Goal: Transaction & Acquisition: Purchase product/service

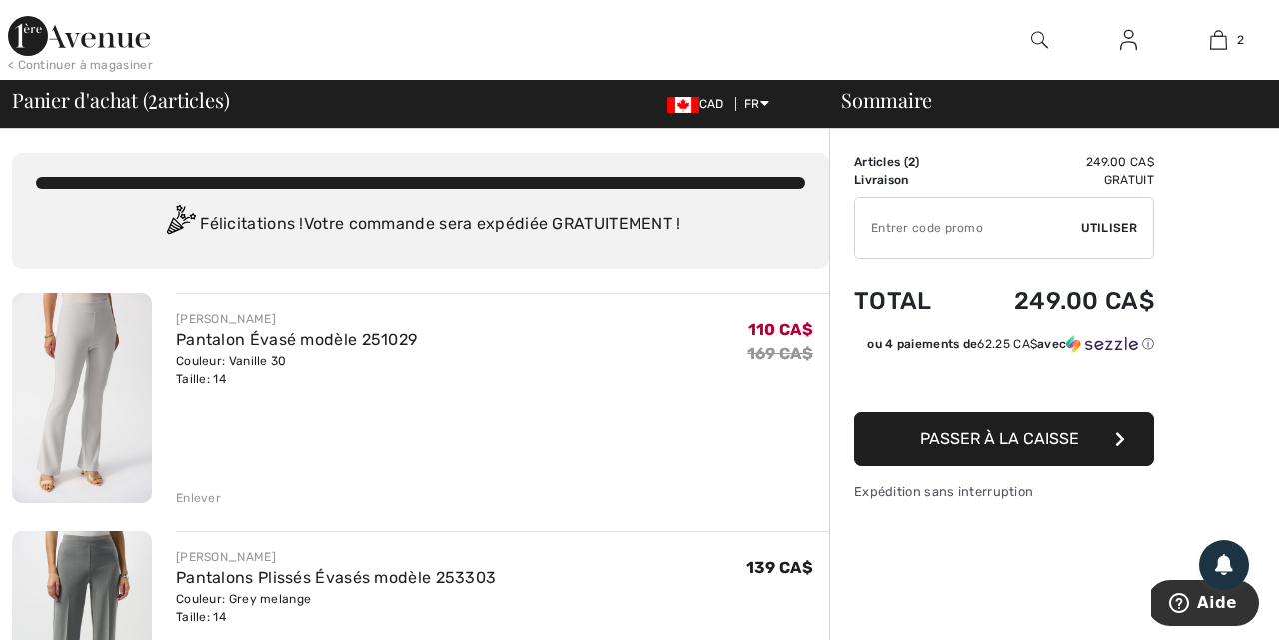
click at [207, 493] on div "Enlever" at bounding box center [198, 498] width 45 height 18
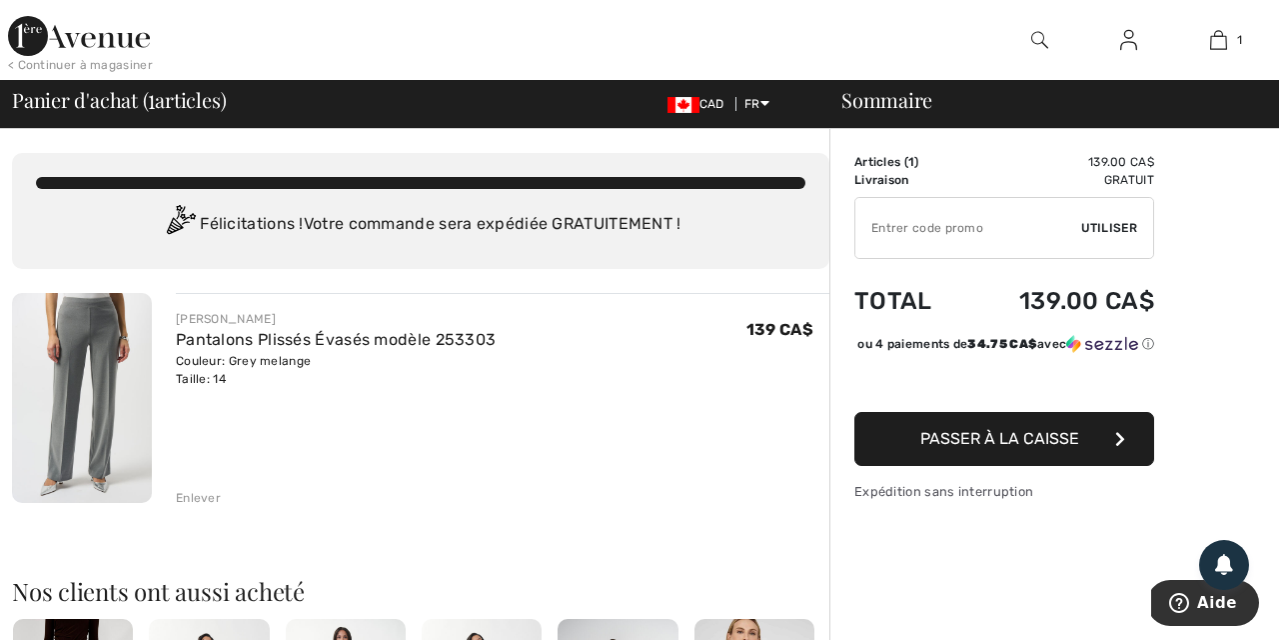
click at [1017, 448] on span "Passer à la caisse" at bounding box center [1000, 438] width 159 height 19
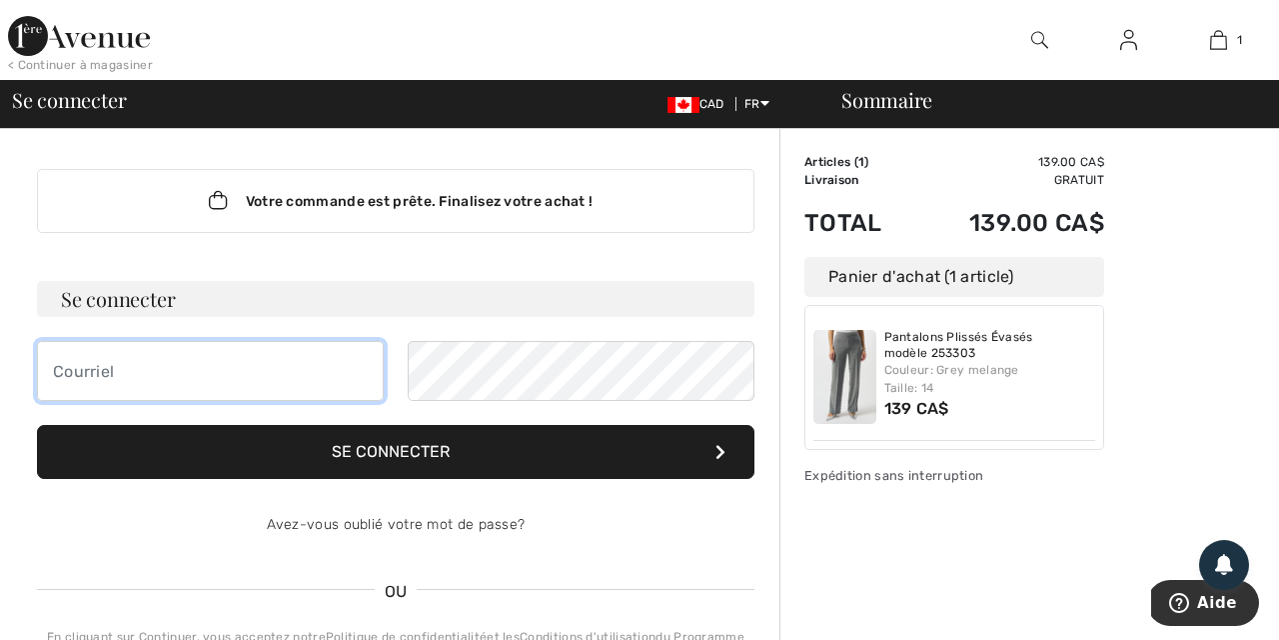
type input "[EMAIL_ADDRESS][DOMAIN_NAME]"
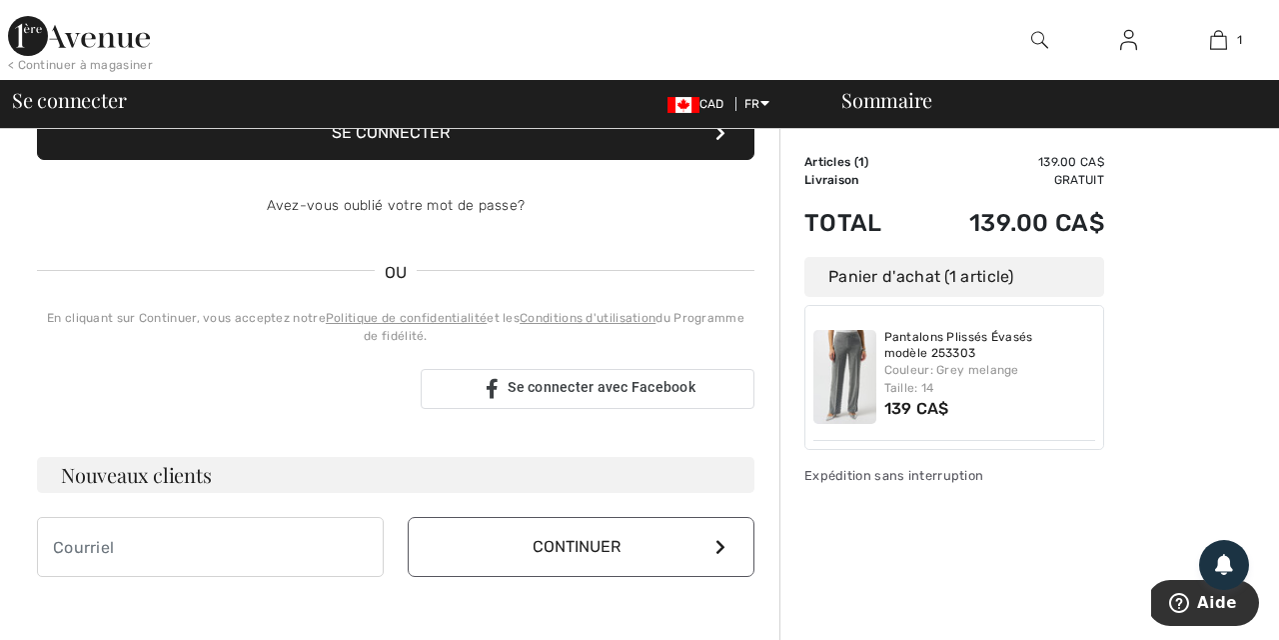
scroll to position [319, 0]
click at [148, 557] on input "email" at bounding box center [210, 547] width 347 height 60
type input "[EMAIL_ADDRESS][DOMAIN_NAME]"
click at [727, 542] on button "Continuer" at bounding box center [581, 547] width 347 height 60
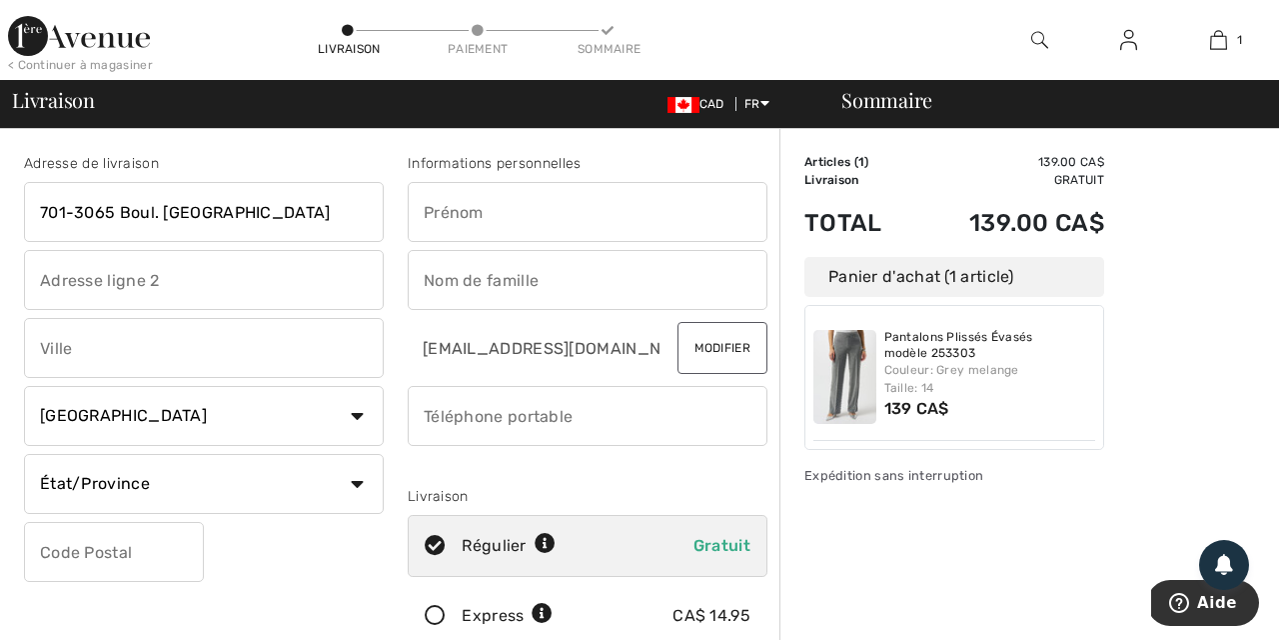
type input "701-3065 Boul. [GEOGRAPHIC_DATA]"
type input "[GEOGRAPHIC_DATA]"
select select "QC"
type input "H7V0A6"
type input "Lise"
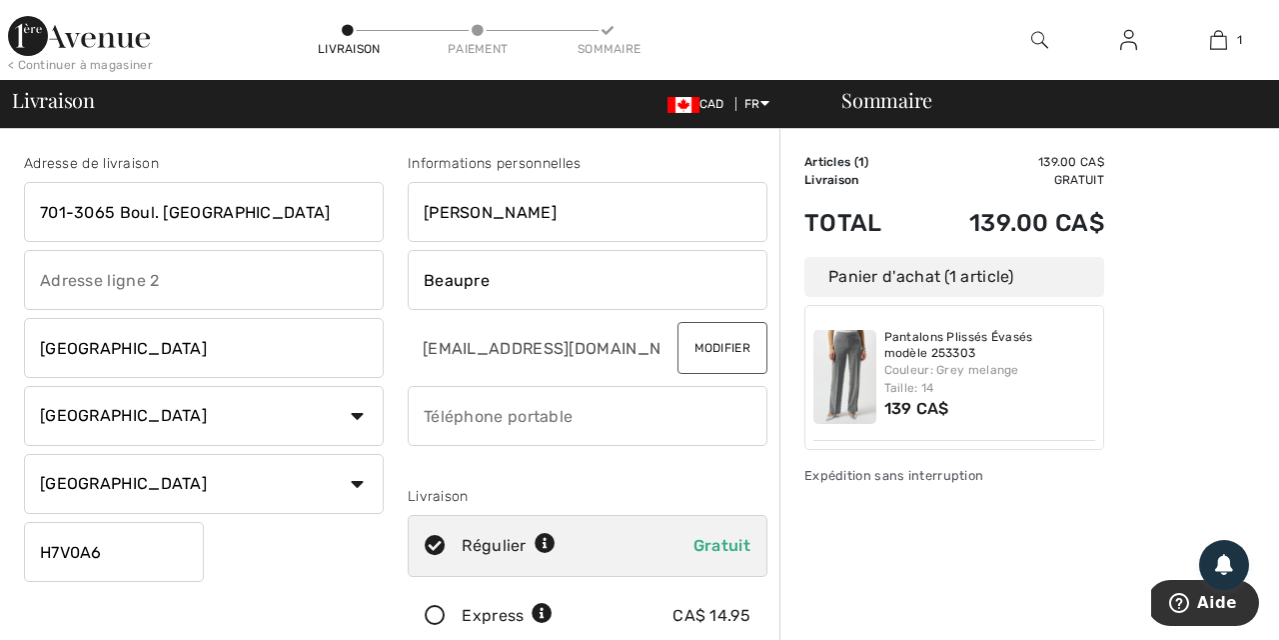
type input "Beaupre"
type input "5142346267"
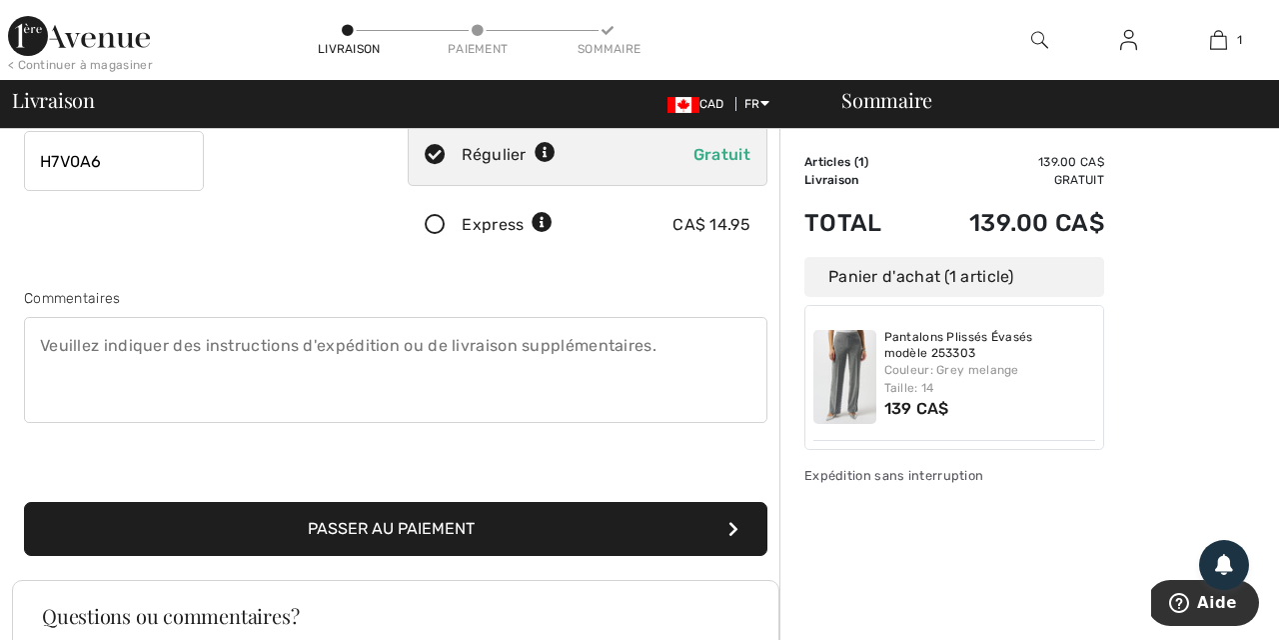
scroll to position [401, 0]
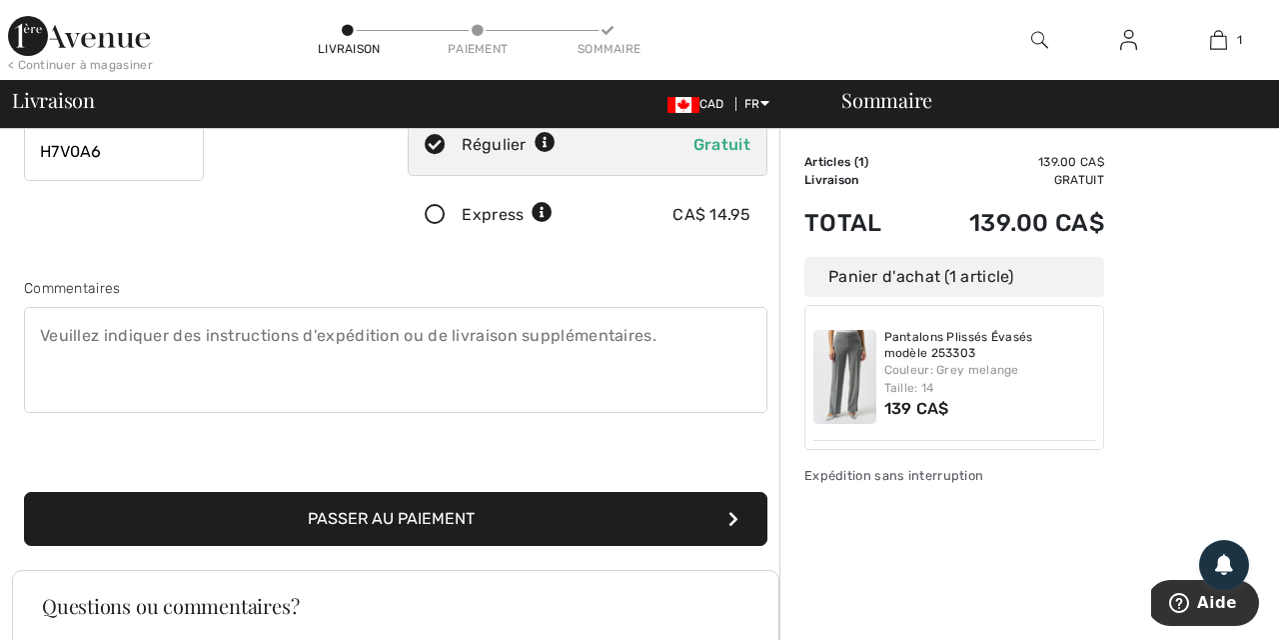
click at [476, 511] on button "Passer au paiement" at bounding box center [396, 519] width 744 height 54
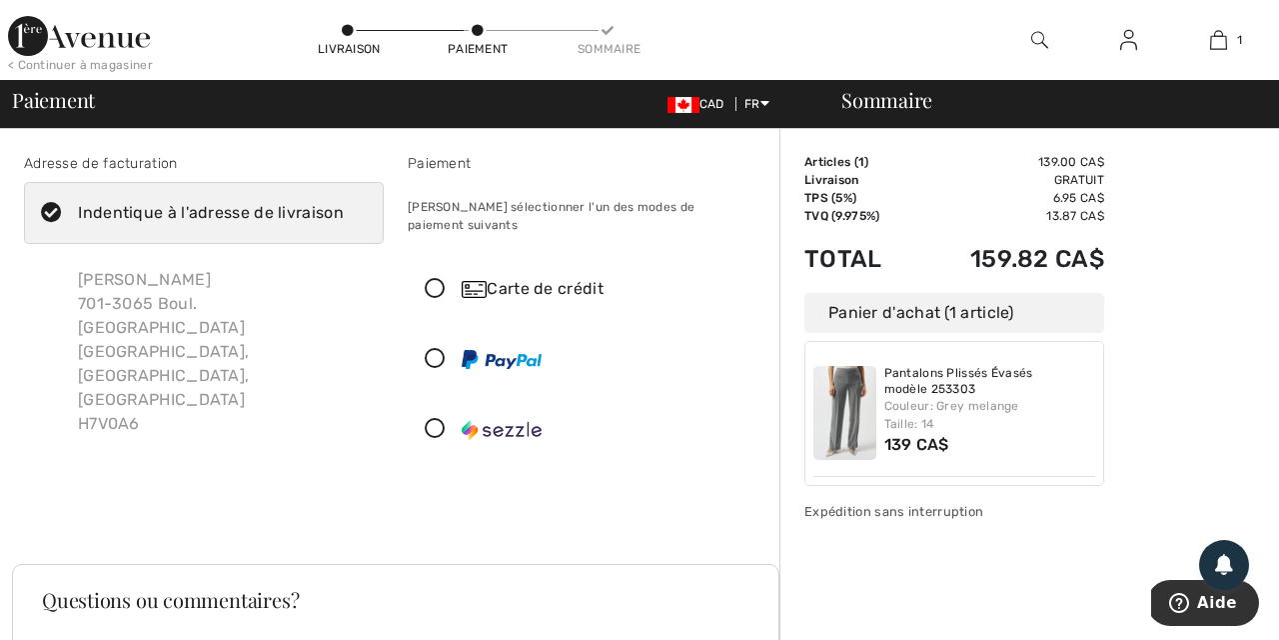
click at [438, 279] on icon at bounding box center [435, 289] width 53 height 21
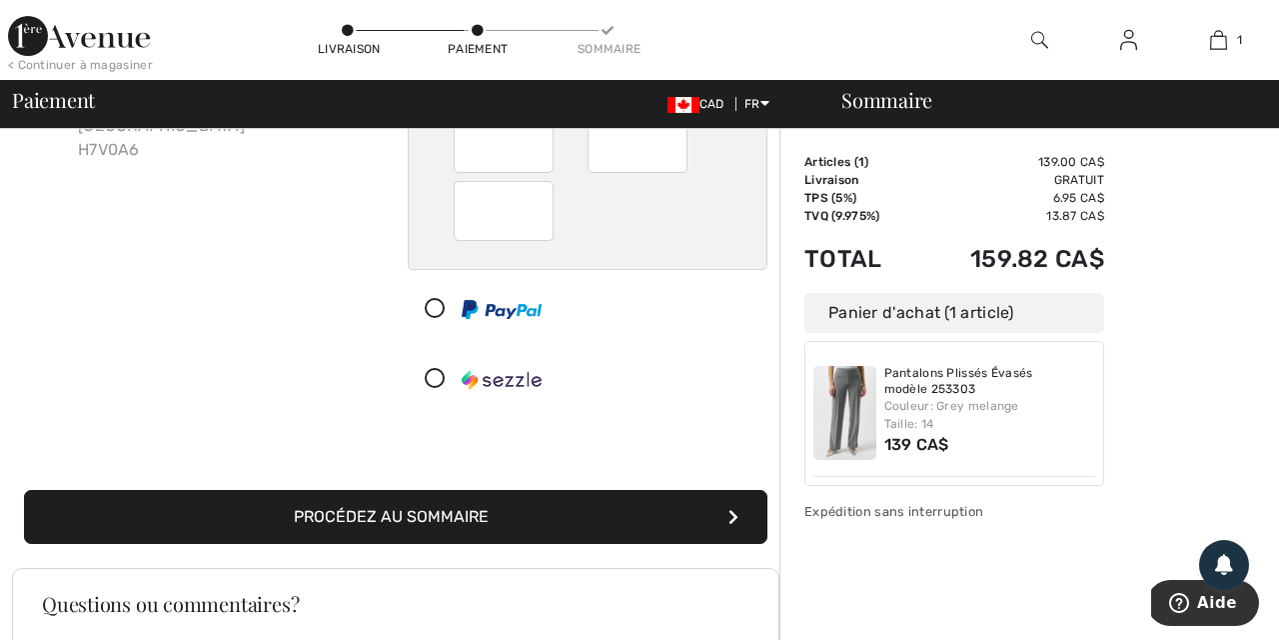
scroll to position [292, 0]
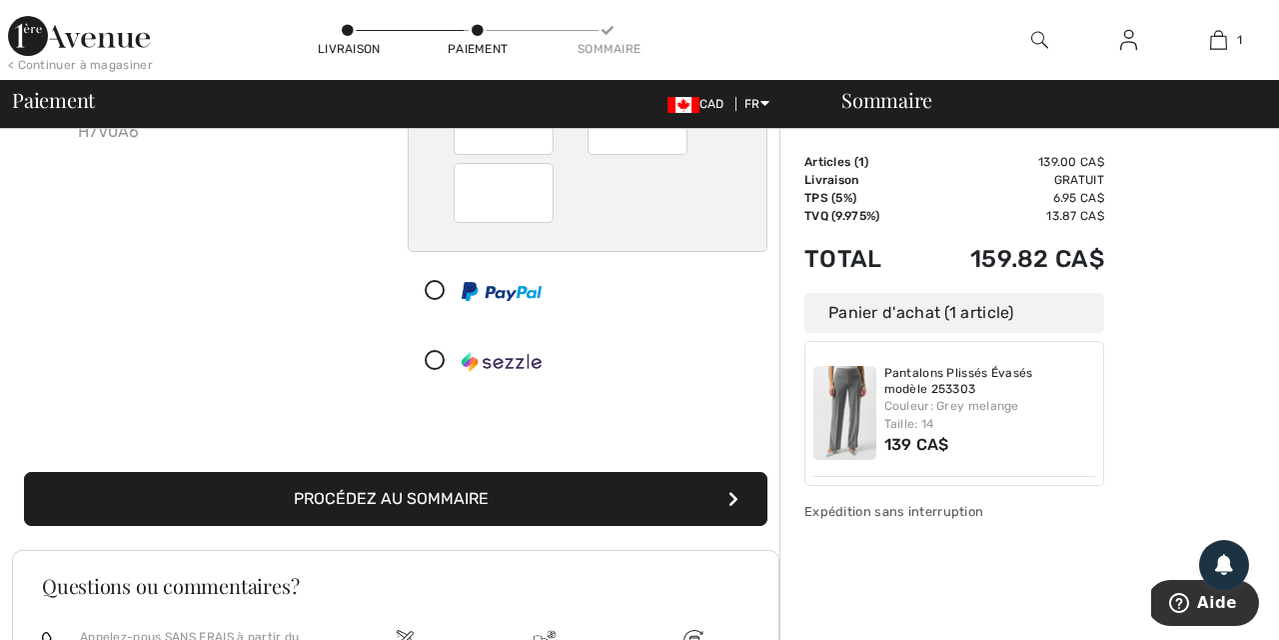
click at [476, 479] on button "Procédez au sommaire" at bounding box center [396, 499] width 744 height 54
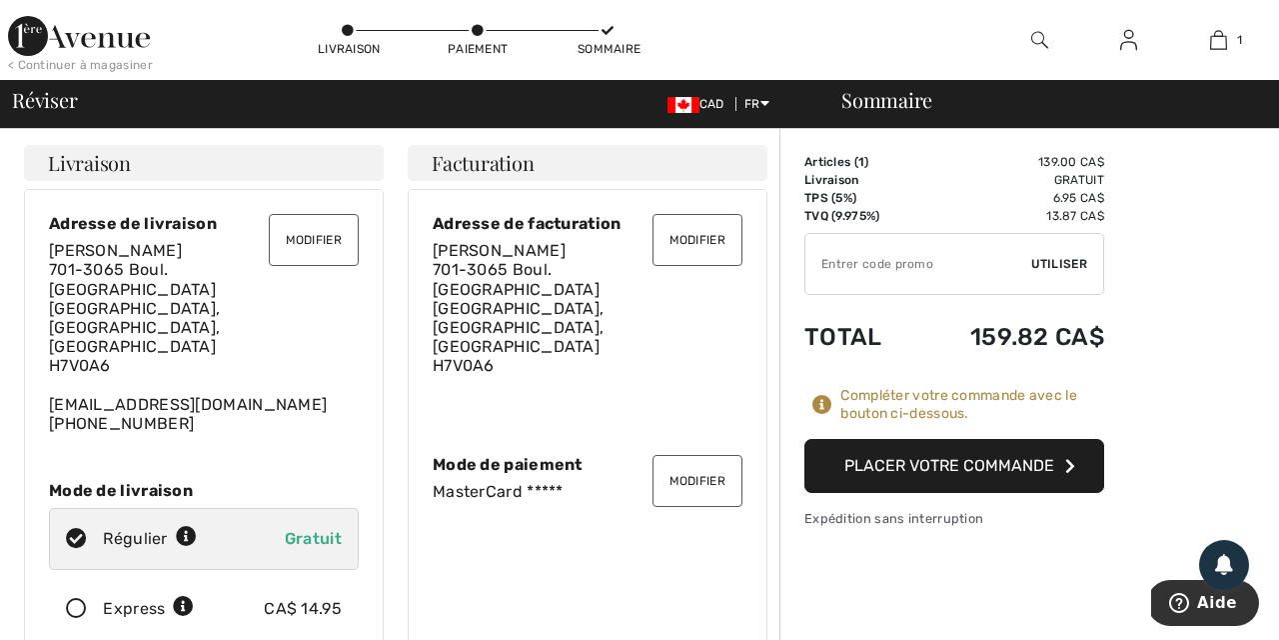
click at [940, 460] on button "Placer votre commande" at bounding box center [955, 466] width 300 height 54
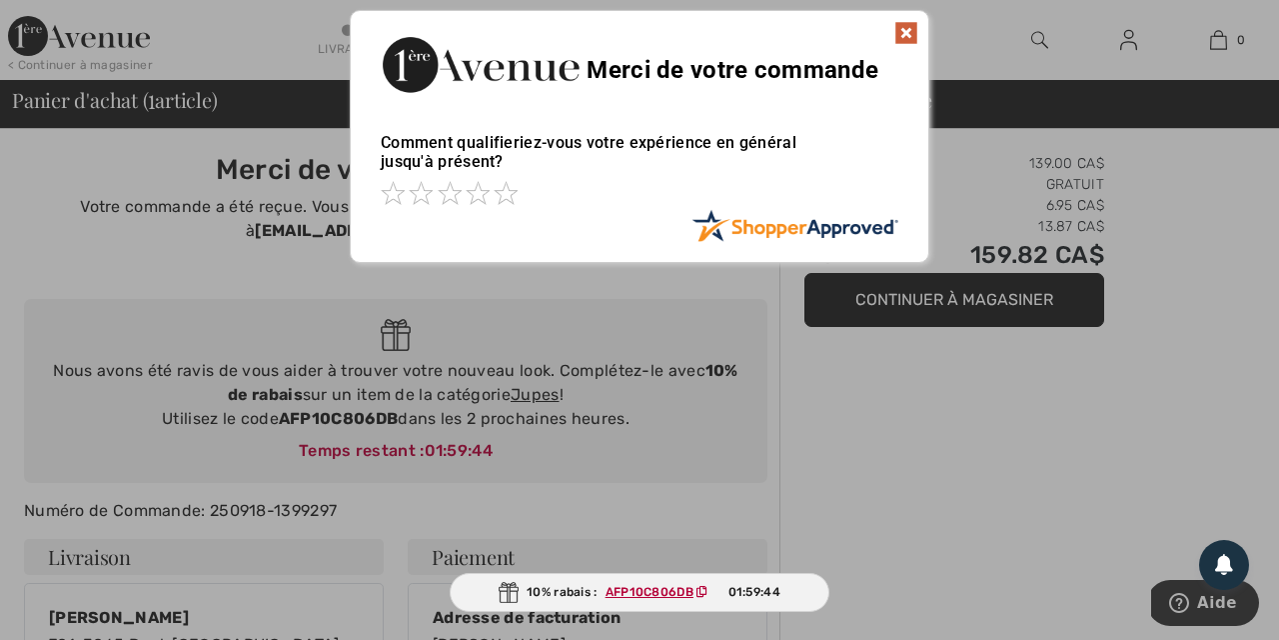
click at [912, 34] on img at bounding box center [907, 33] width 24 height 24
